Goal: Check status: Check status

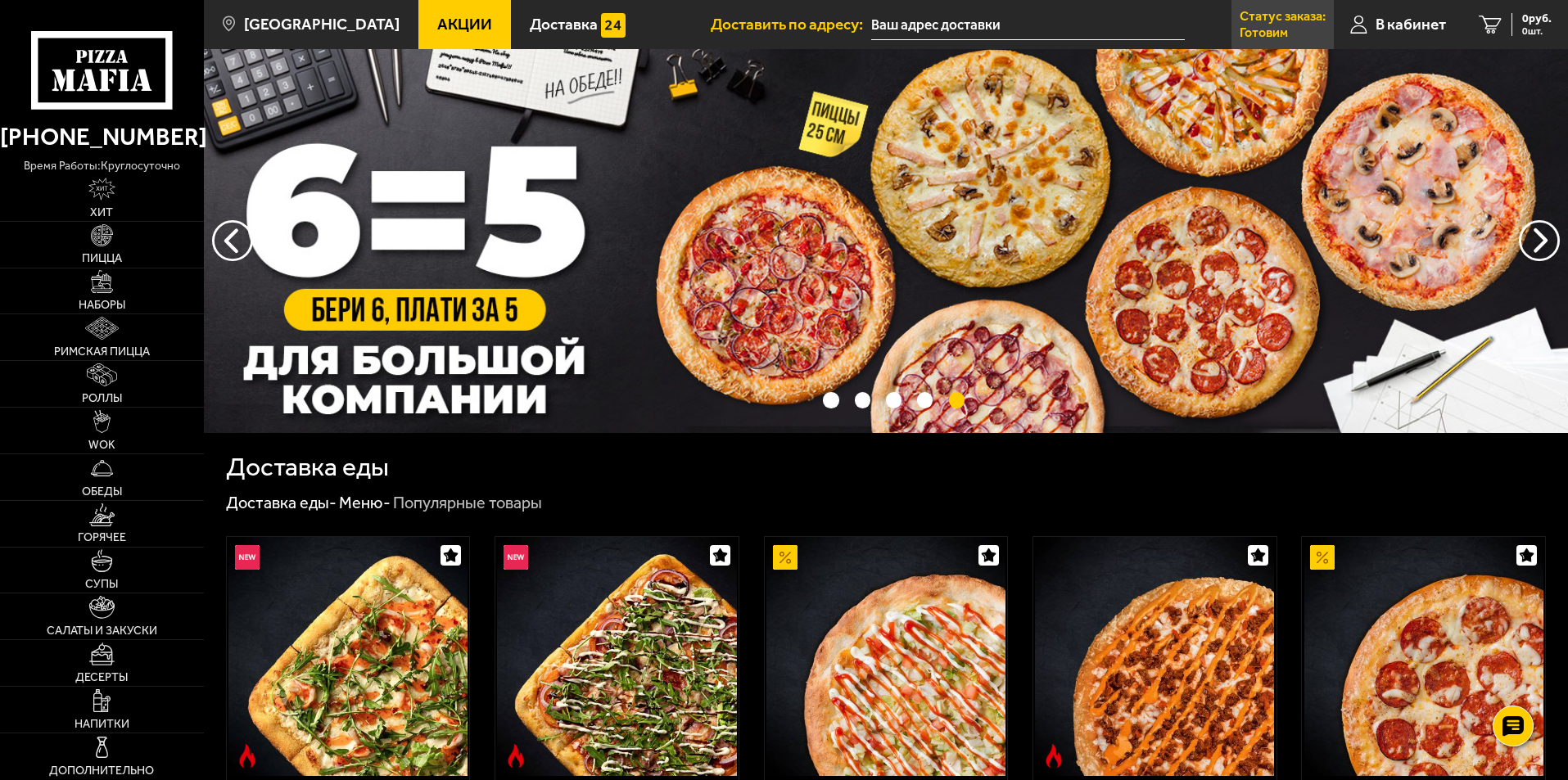
click at [1285, 24] on link "Статус заказа: Готовим" at bounding box center [1282, 25] width 103 height 50
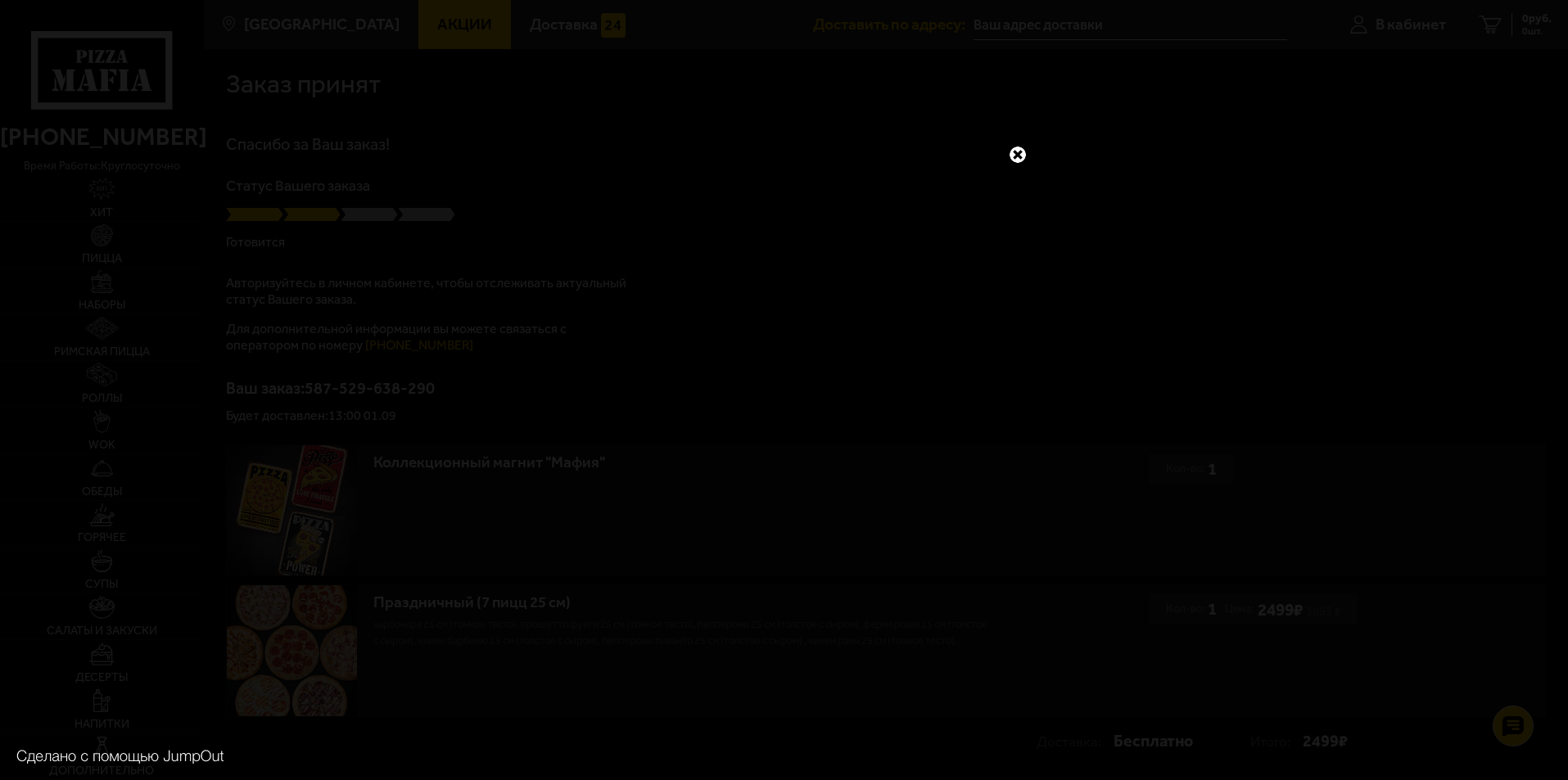
click at [1017, 155] on link at bounding box center [1018, 155] width 21 height 21
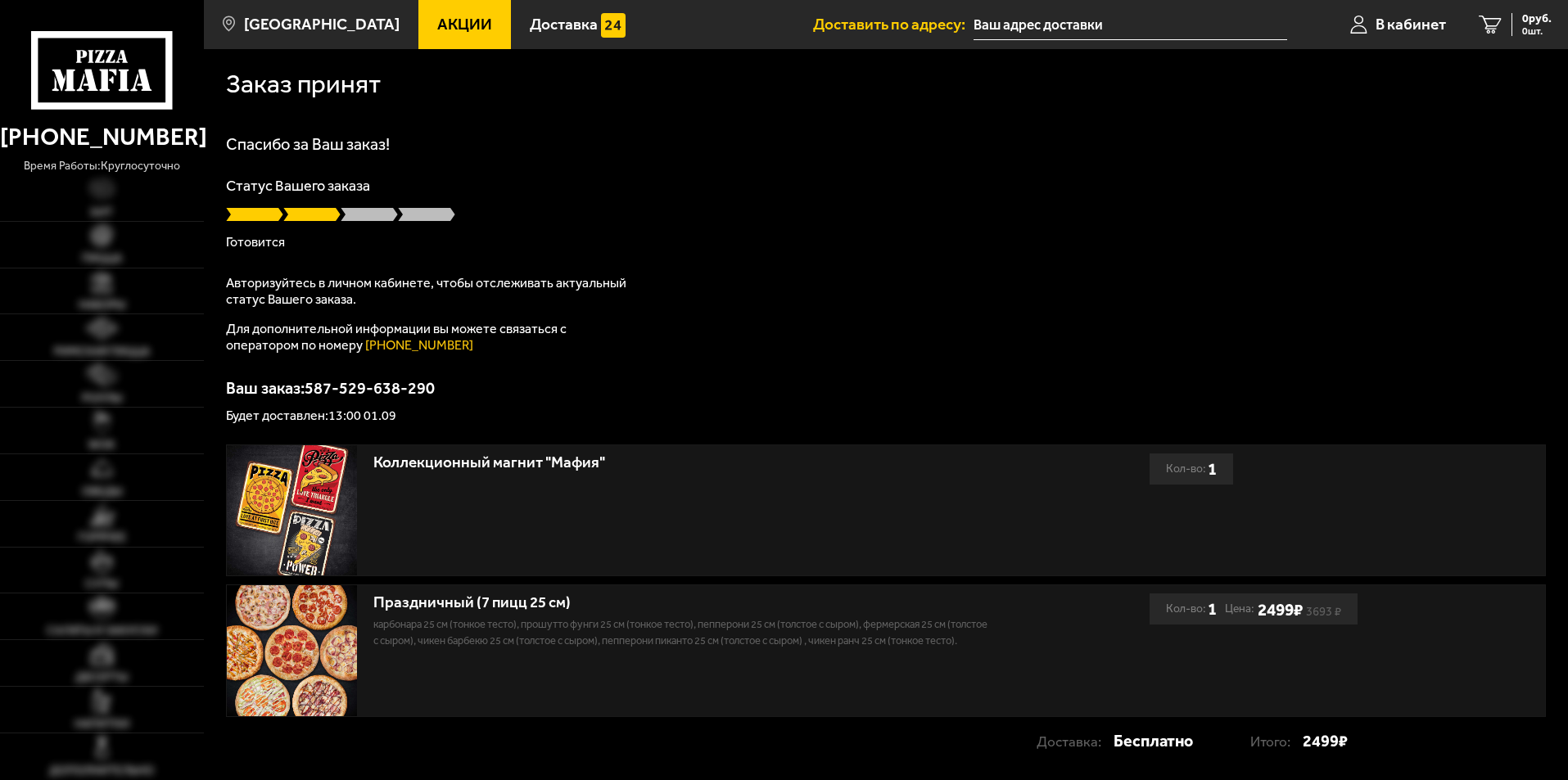
type input "[STREET_ADDRESS]"
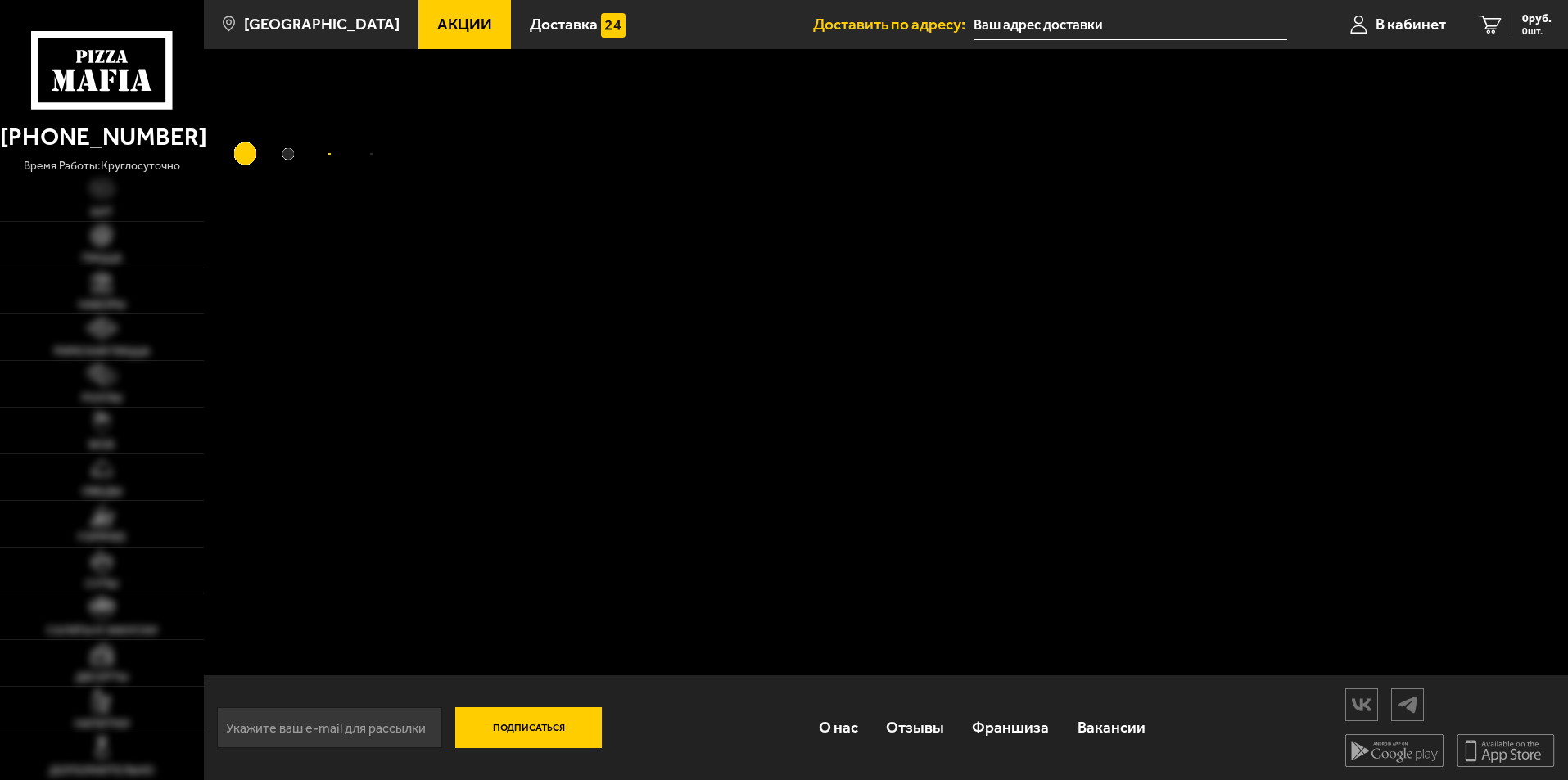
type input "[STREET_ADDRESS]"
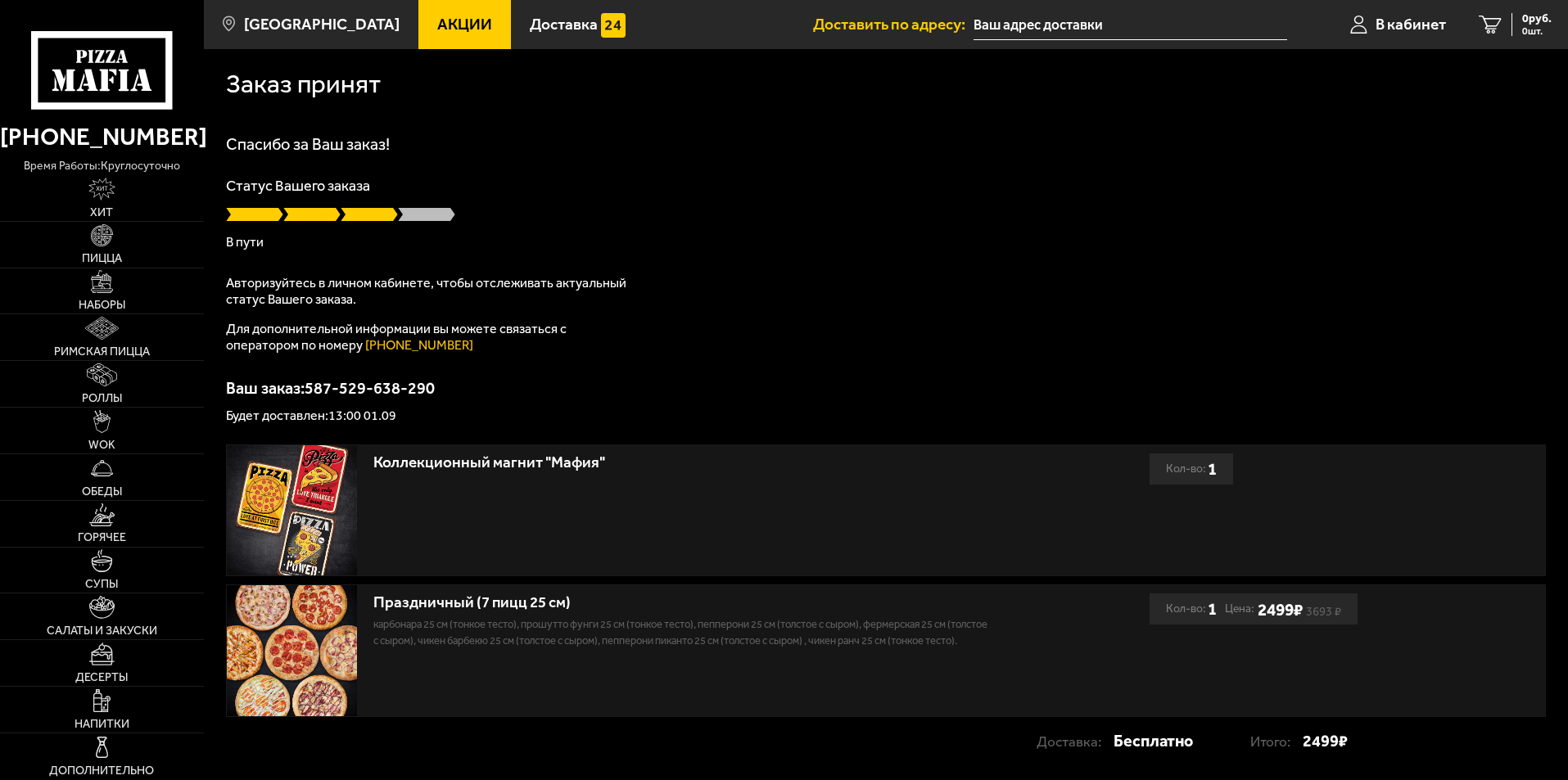
type input "[STREET_ADDRESS]"
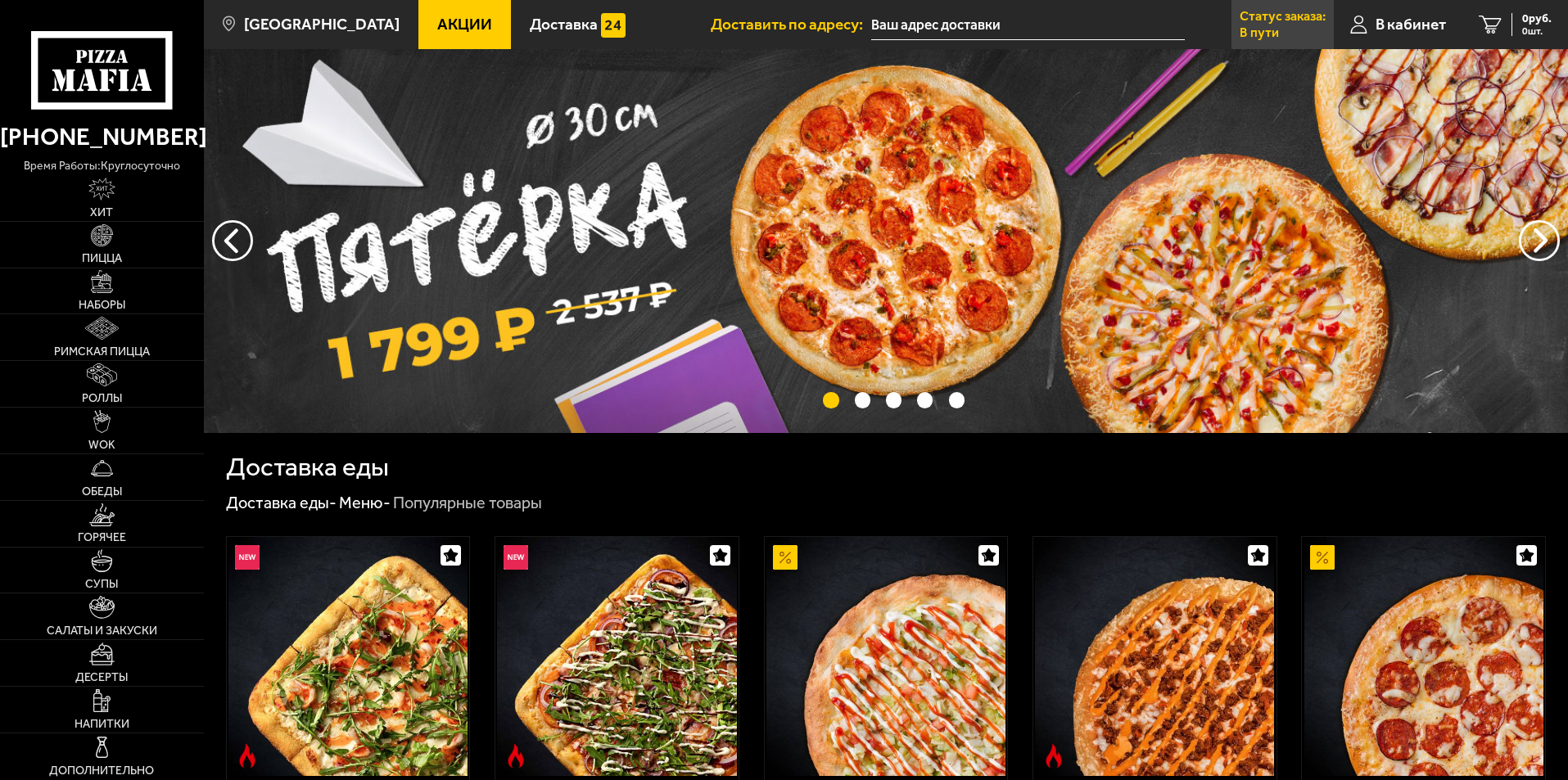
click at [1288, 20] on p "Статус заказа:" at bounding box center [1282, 16] width 86 height 13
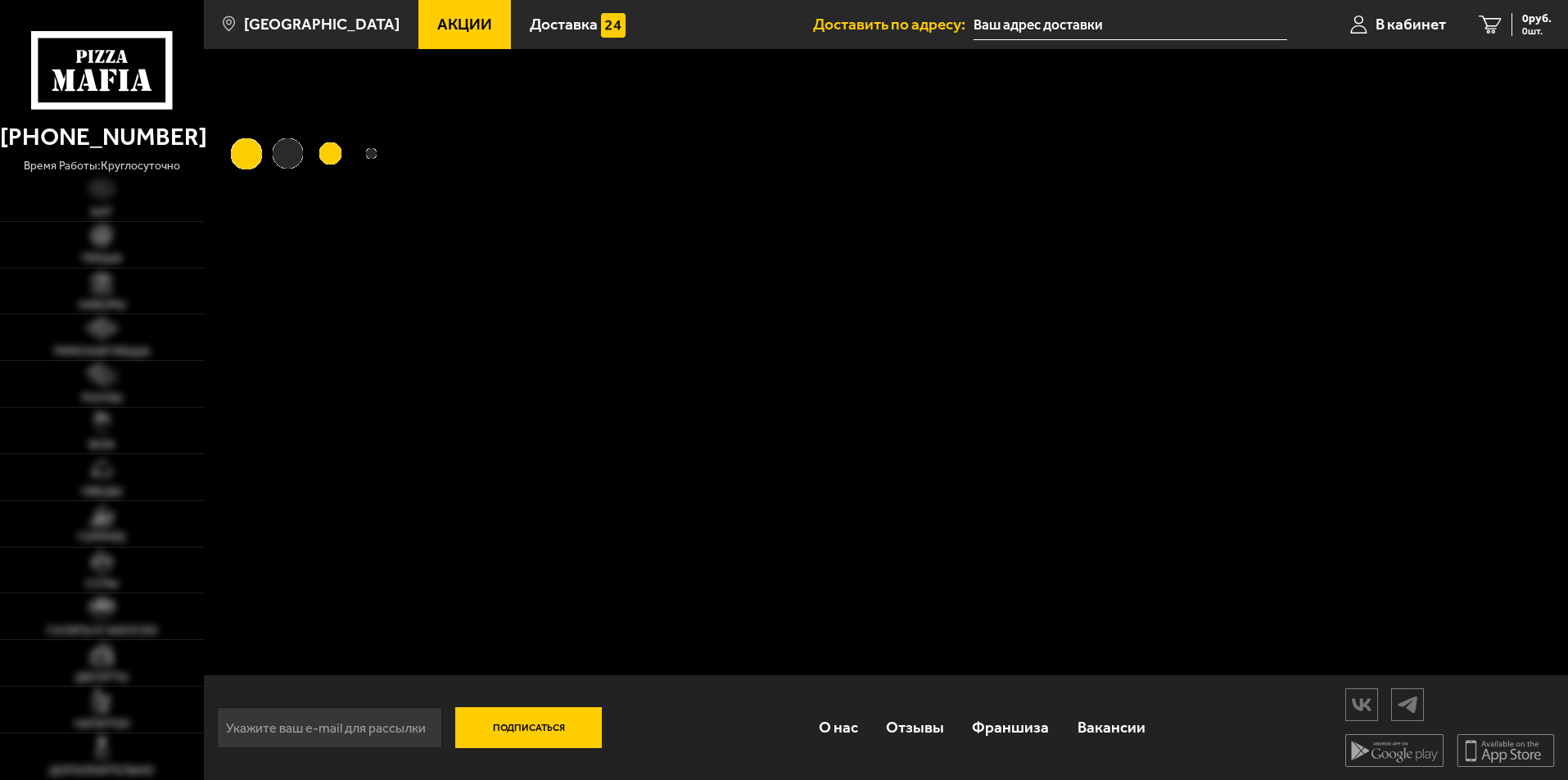
type input "Ленинский проспект, 95к1"
